Goal: Information Seeking & Learning: Compare options

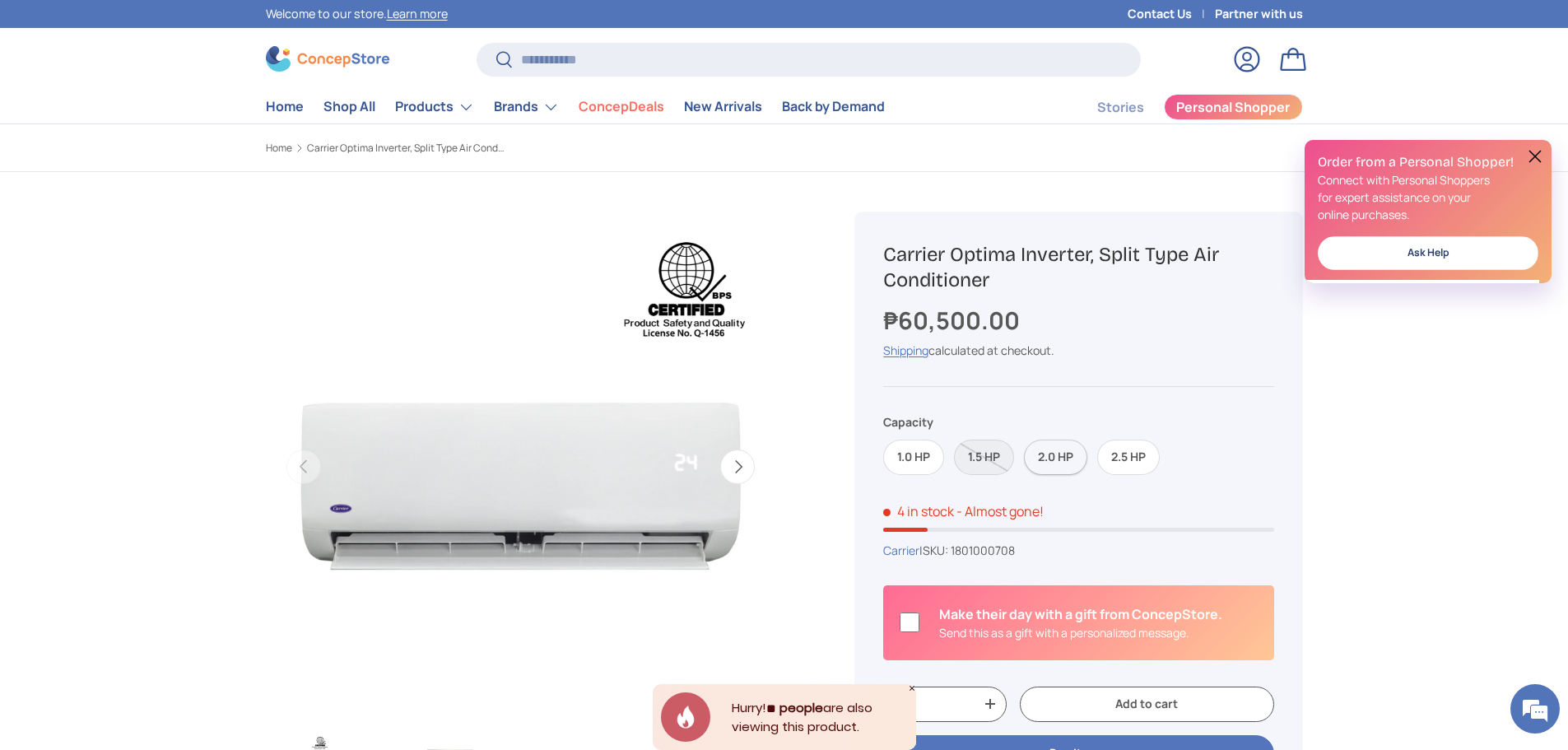
click at [1065, 456] on label "2.0 HP" at bounding box center [1056, 457] width 63 height 35
drag, startPoint x: 1126, startPoint y: 455, endPoint x: 1104, endPoint y: 461, distance: 22.8
click at [1125, 455] on label "2.5 HP" at bounding box center [1127, 457] width 62 height 35
click at [897, 463] on label "1.0 HP" at bounding box center [914, 457] width 61 height 35
click at [1051, 460] on label "2.0 HP" at bounding box center [1056, 457] width 63 height 35
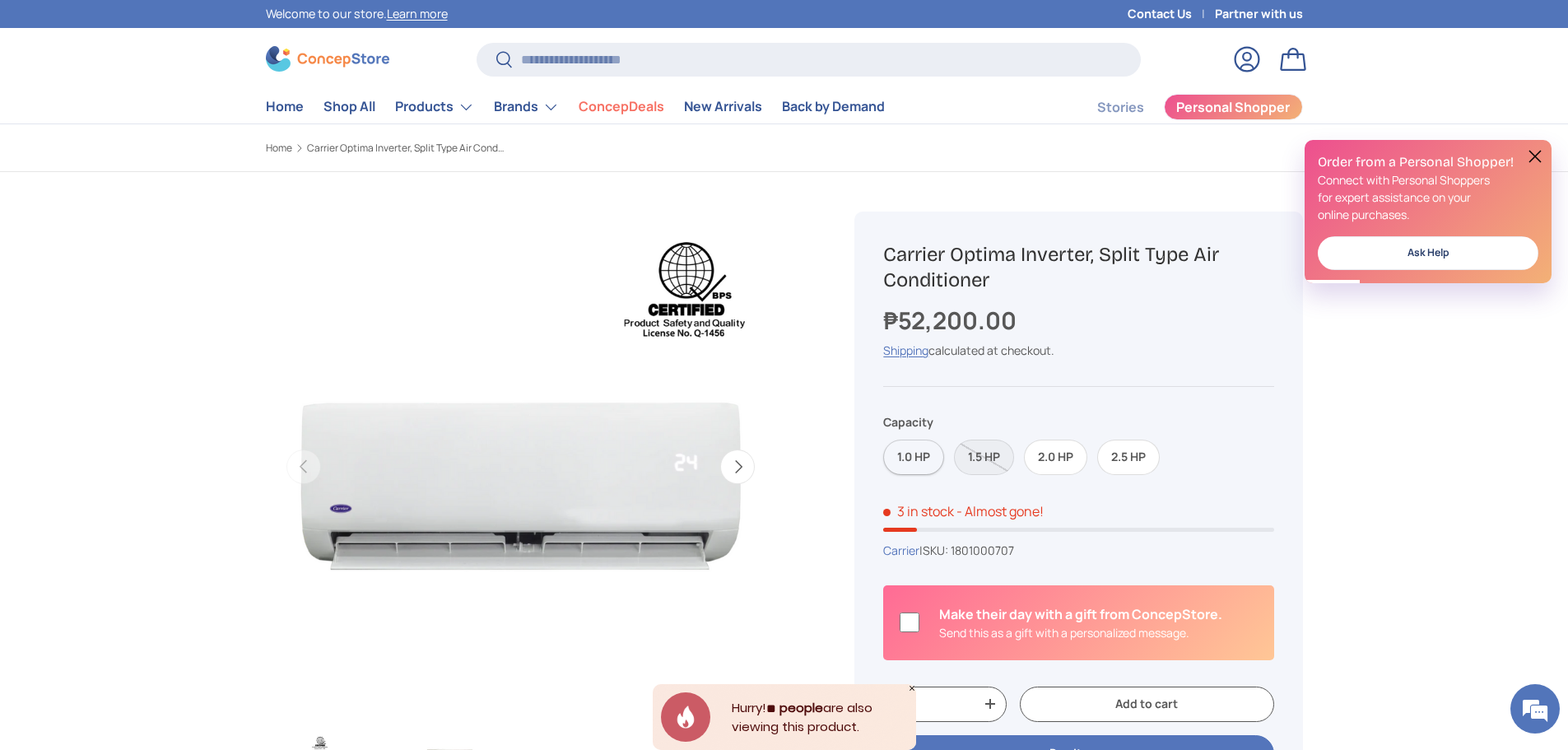
click at [908, 452] on label "1.0 HP" at bounding box center [914, 457] width 61 height 35
click at [1066, 458] on label "2.0 HP" at bounding box center [1056, 457] width 63 height 35
click at [1125, 459] on label "2.5 HP" at bounding box center [1127, 457] width 62 height 35
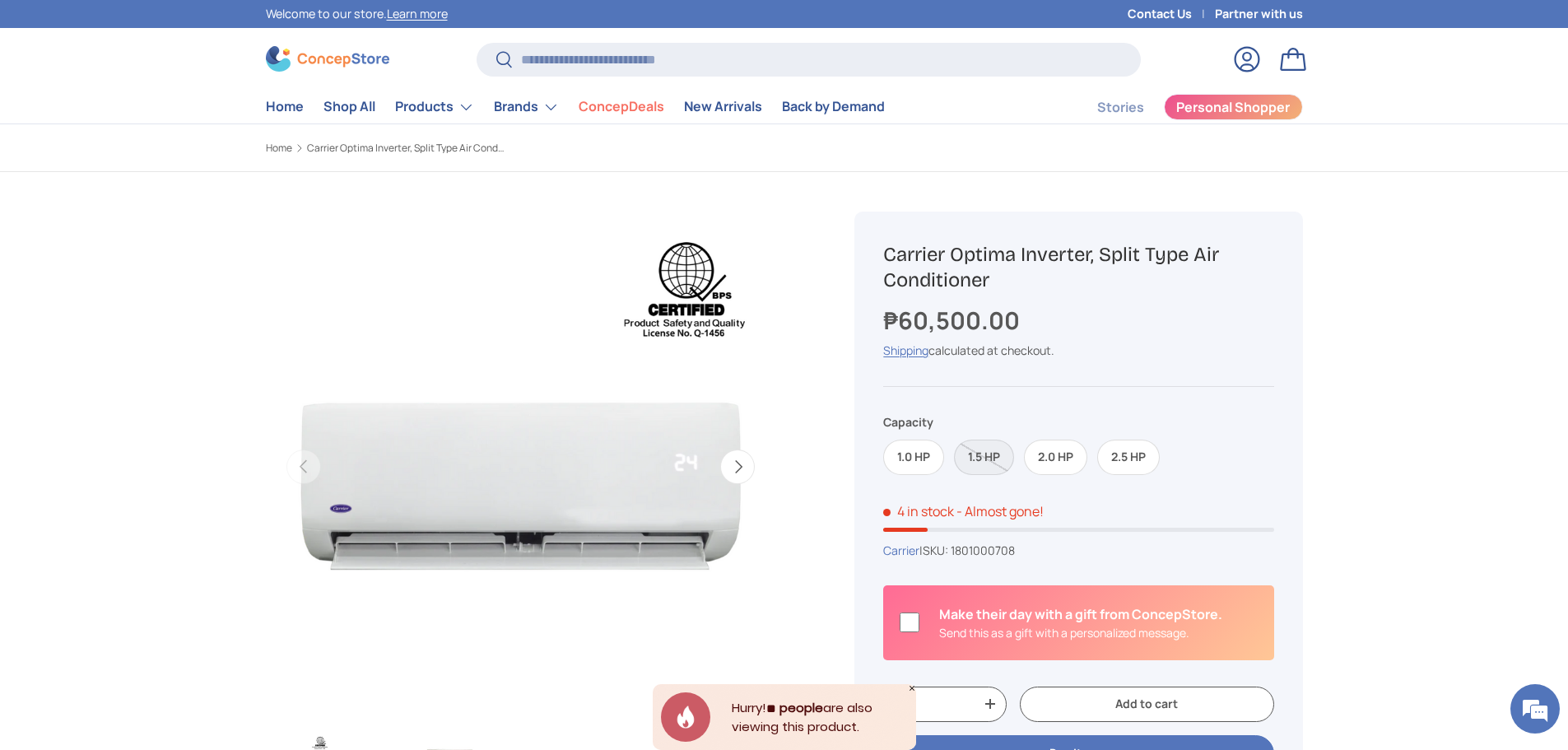
click at [991, 452] on label "1.5 HP" at bounding box center [984, 457] width 60 height 35
